Goal: Communication & Community: Answer question/provide support

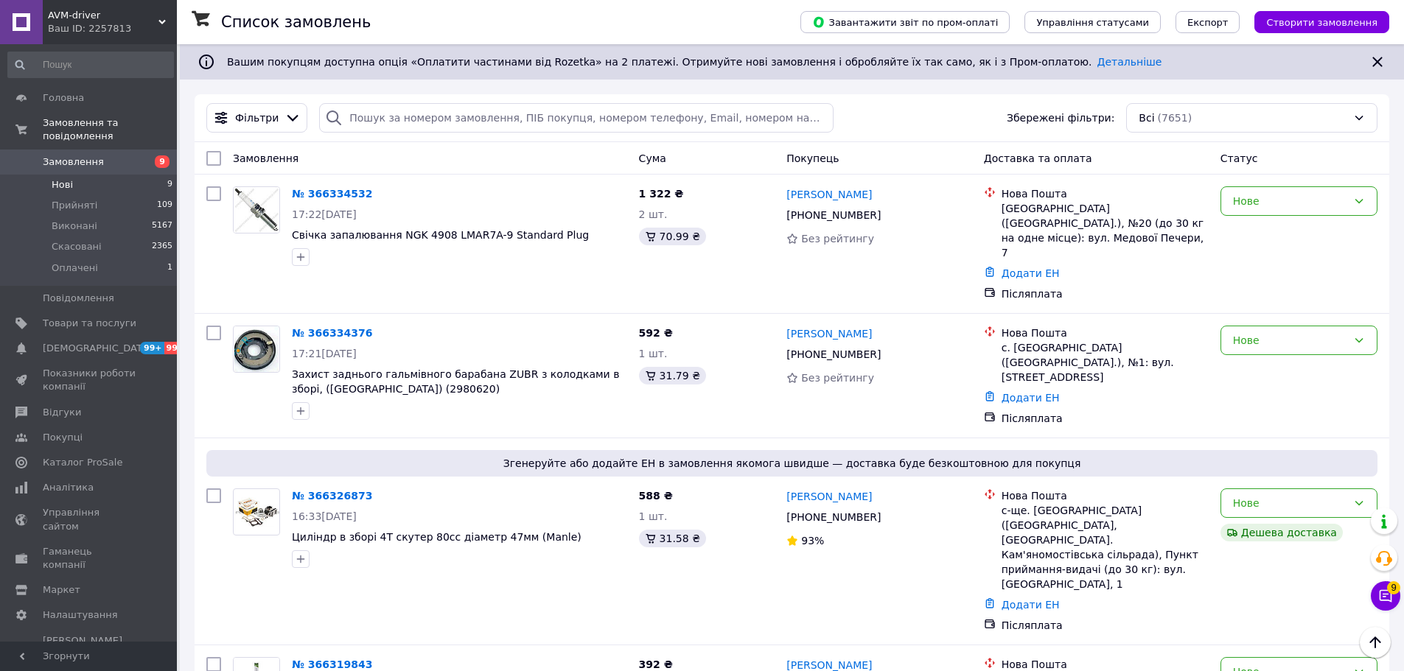
scroll to position [2130, 0]
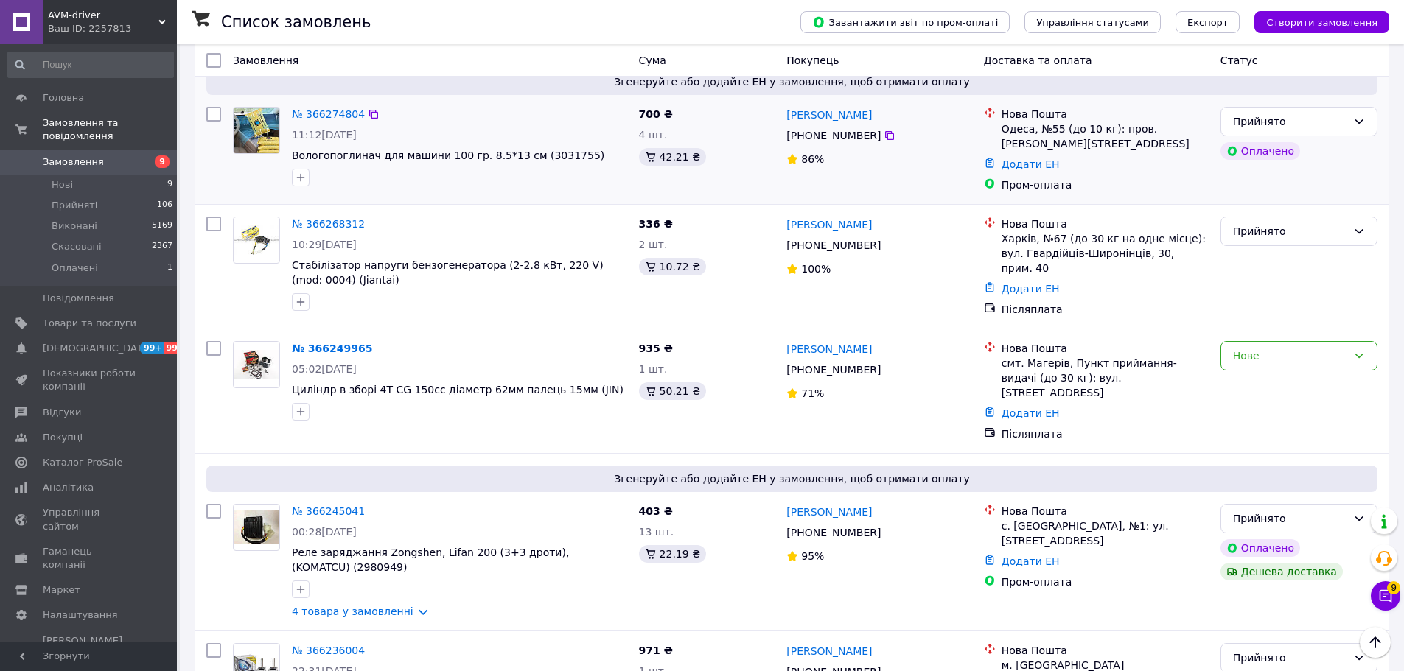
scroll to position [2115, 0]
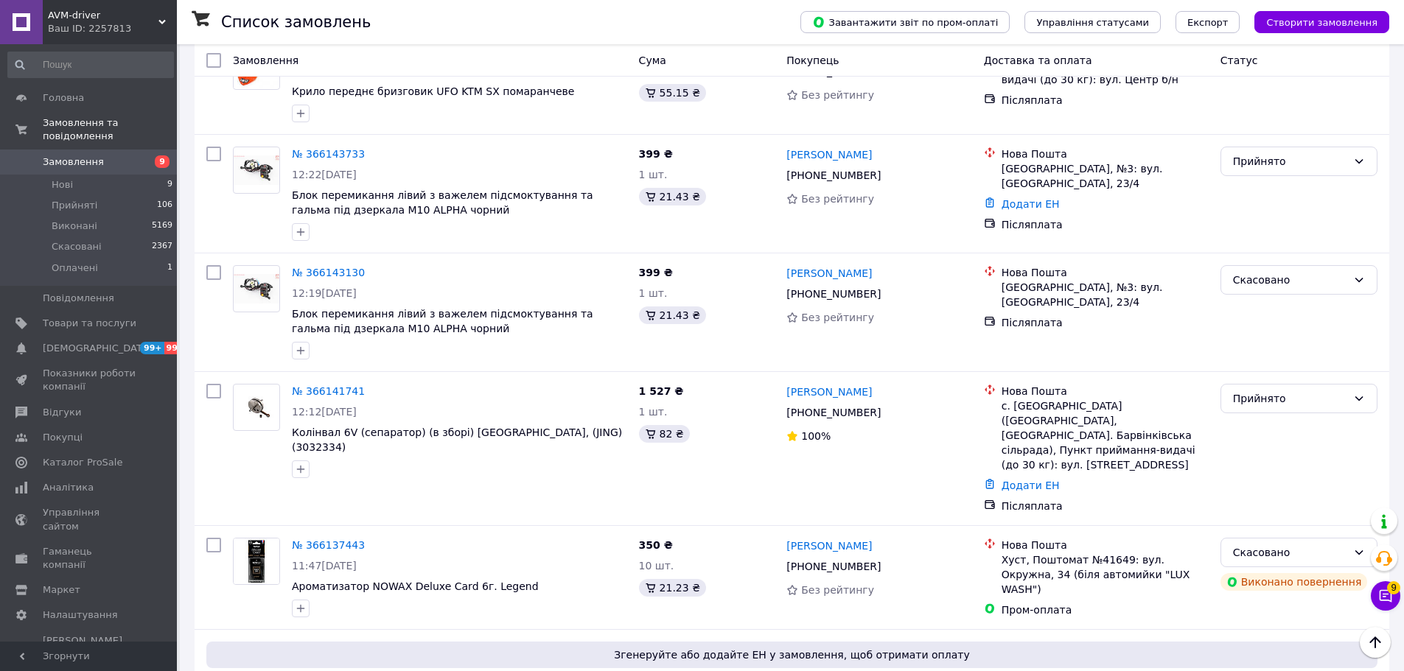
scroll to position [1978, 0]
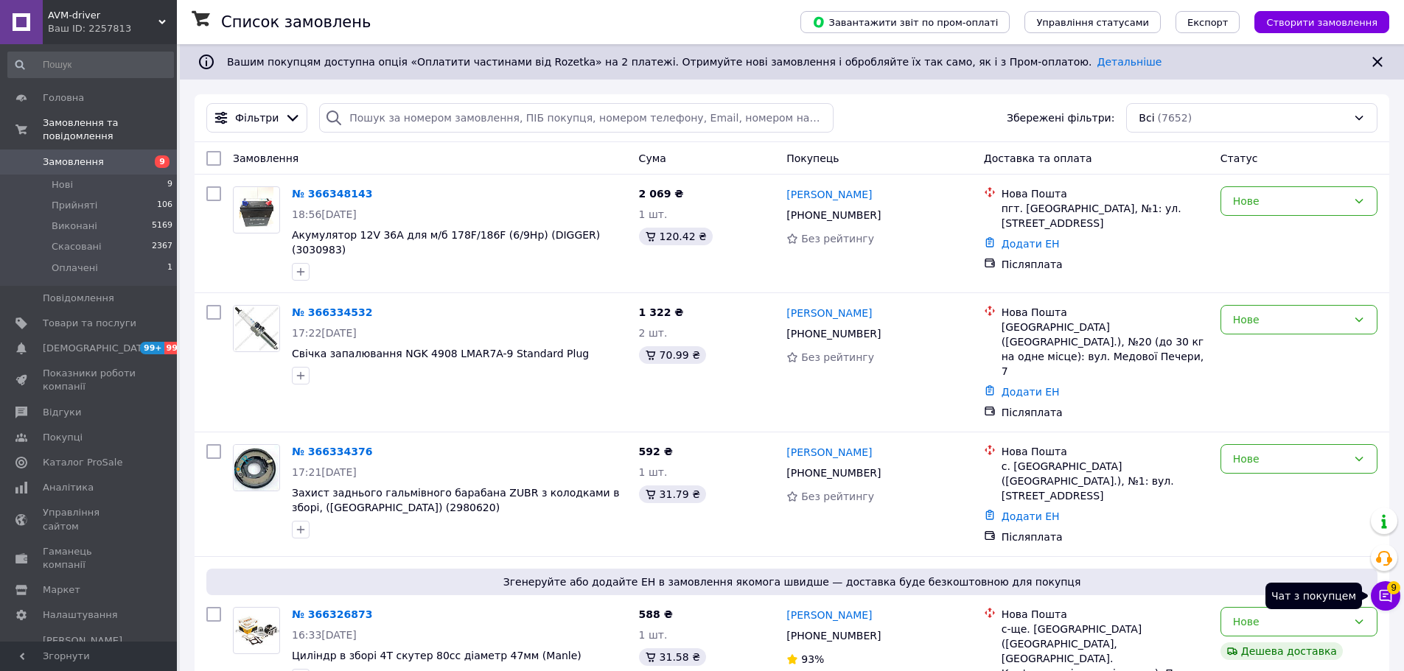
click at [1391, 606] on button "Чат з покупцем 9" at bounding box center [1385, 595] width 29 height 29
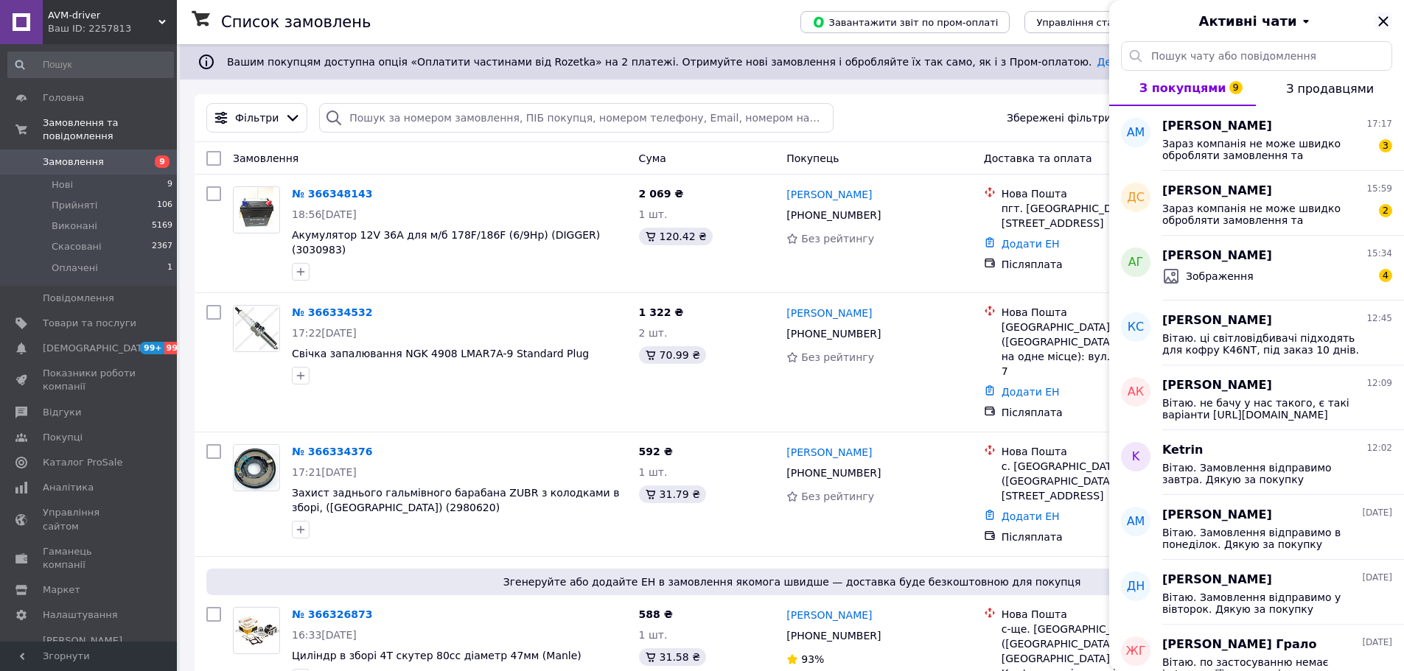
click at [1388, 21] on icon "Закрити" at bounding box center [1383, 22] width 18 height 18
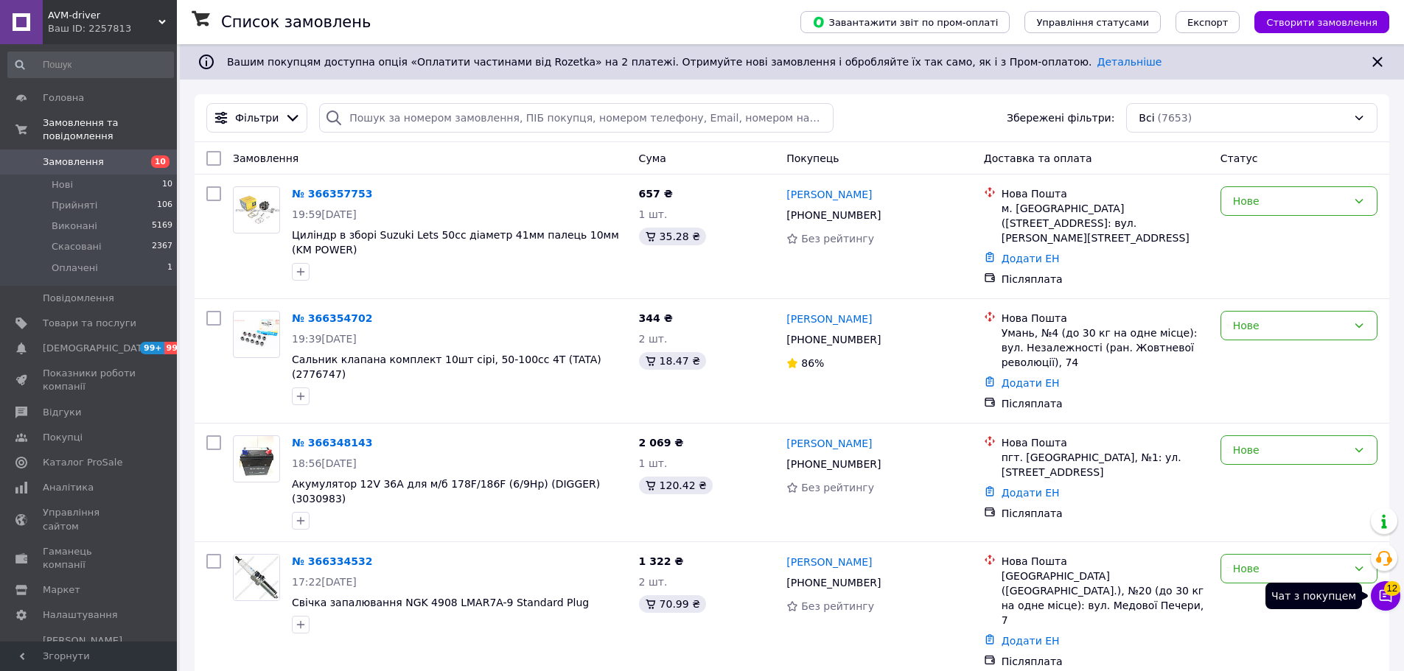
click at [1387, 605] on button "Чат з покупцем 12" at bounding box center [1385, 595] width 29 height 29
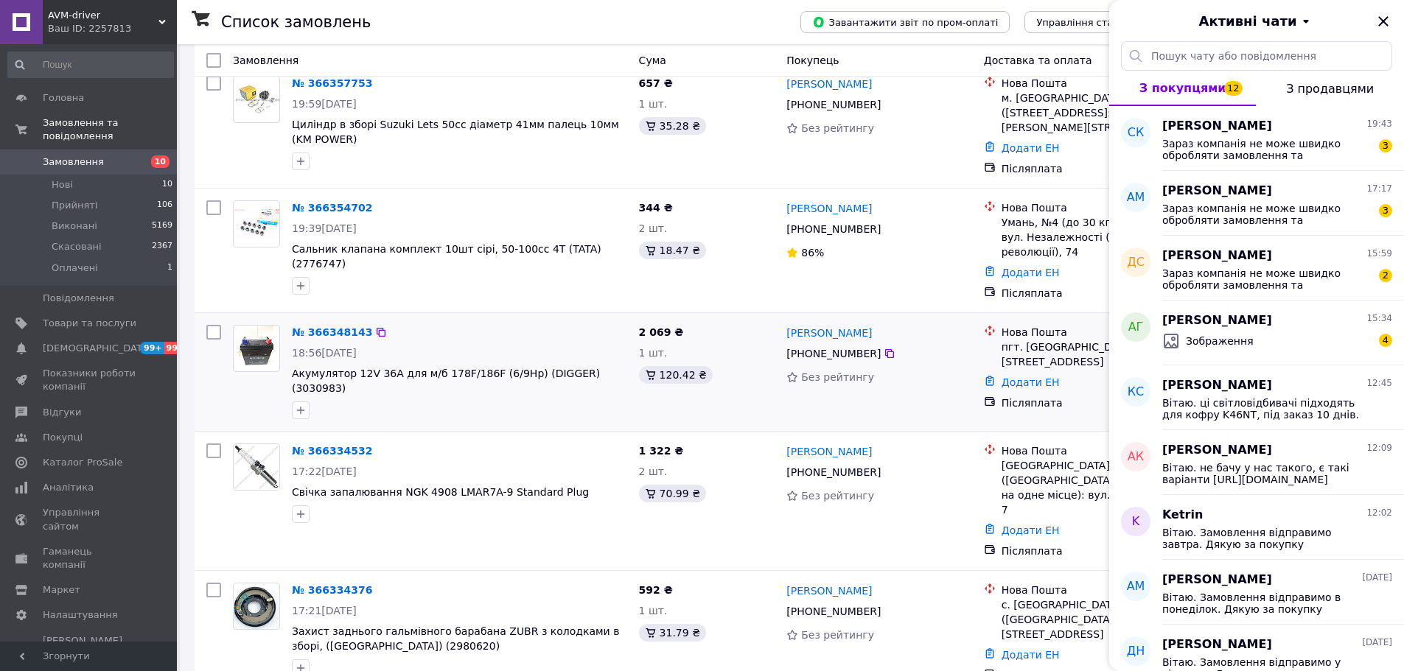
scroll to position [147, 0]
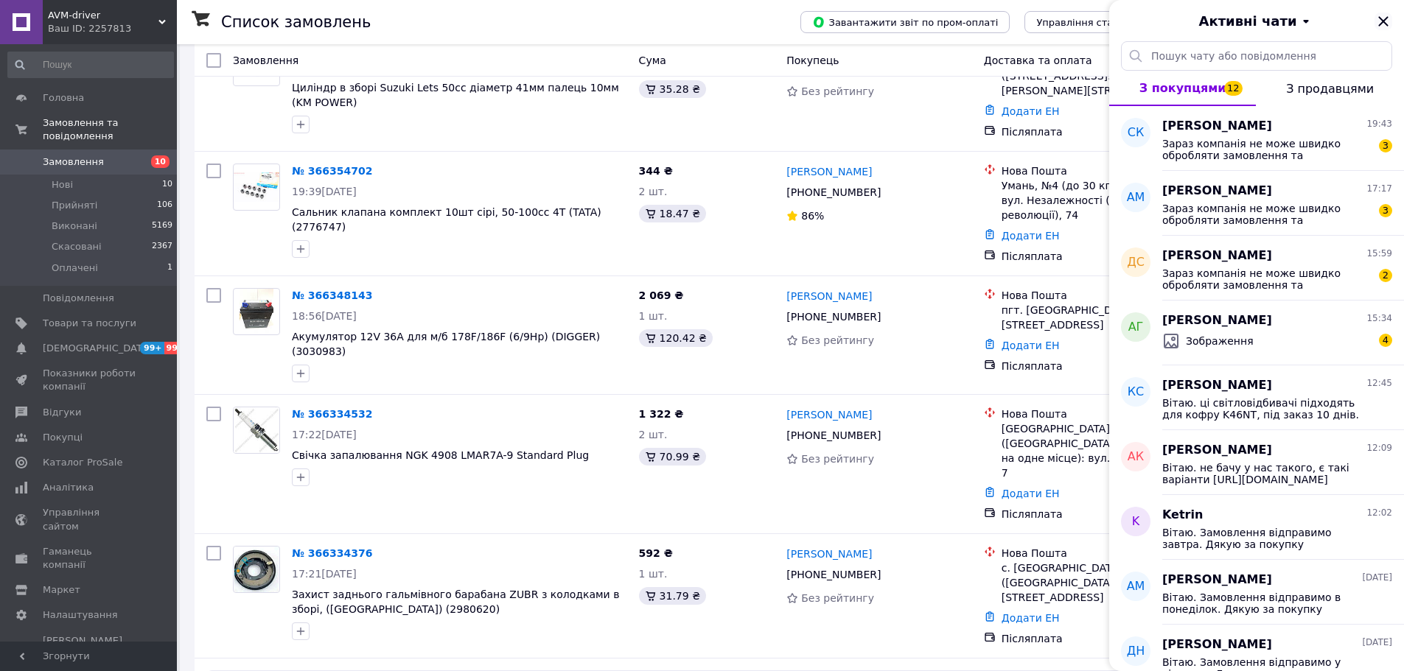
click at [1381, 17] on icon "Закрити" at bounding box center [1383, 22] width 18 height 18
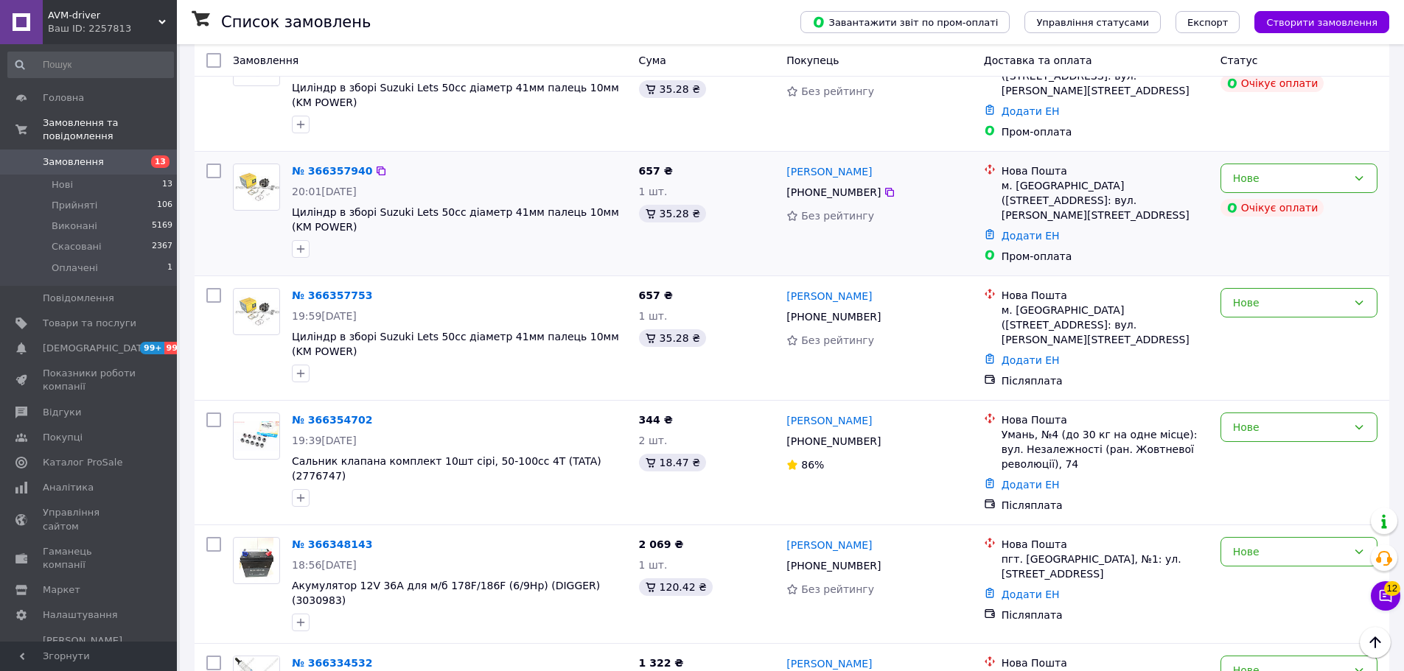
scroll to position [221, 0]
